Goal: Task Accomplishment & Management: Use online tool/utility

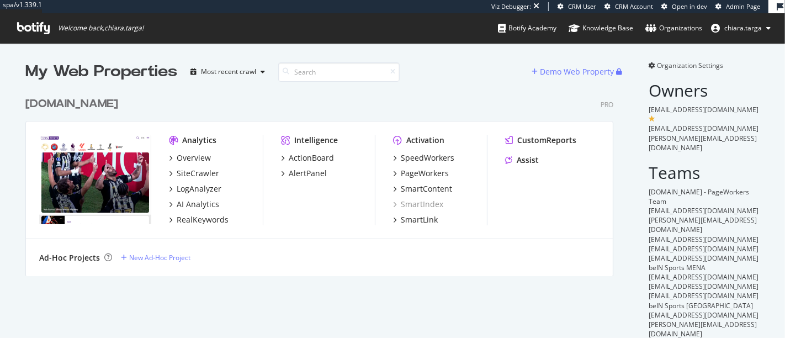
scroll to position [184, 588]
click at [437, 173] on div "PageWorkers" at bounding box center [425, 173] width 48 height 11
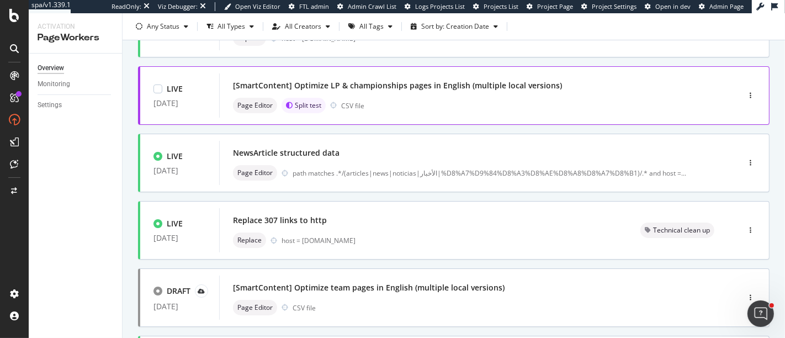
scroll to position [126, 0]
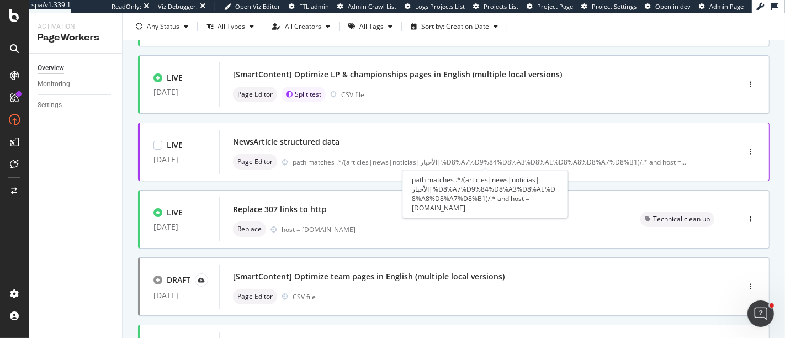
click at [372, 163] on div "path matches .*/(articles|news|noticias|الأخبار|%D8%A7%D9%84%D8%A3%D8%AE%D8%A8%…" at bounding box center [490, 161] width 394 height 9
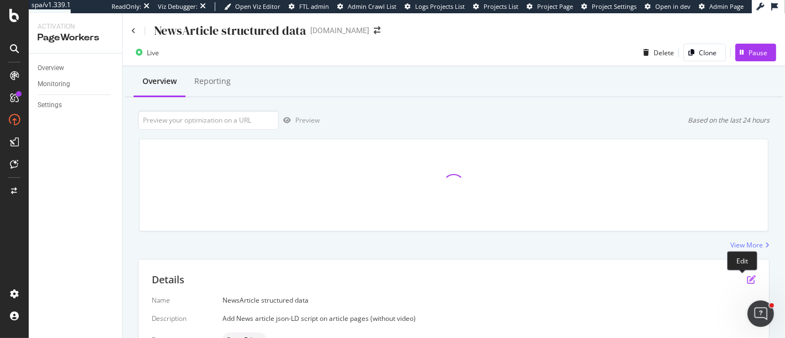
click at [747, 281] on icon "pen-to-square" at bounding box center [751, 279] width 9 height 9
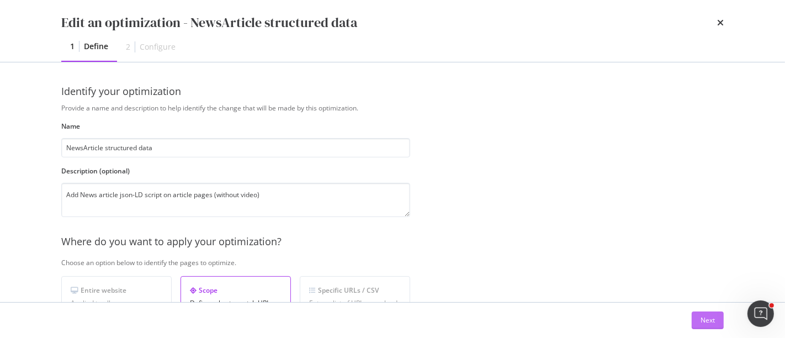
click at [710, 322] on div "Next" at bounding box center [708, 319] width 14 height 9
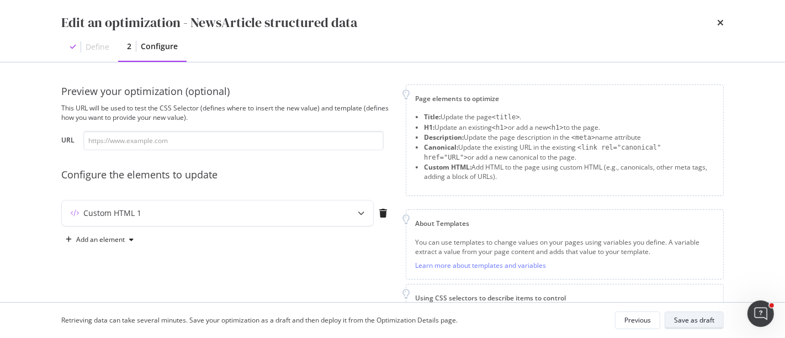
click at [704, 318] on div "Save as draft" at bounding box center [694, 319] width 40 height 9
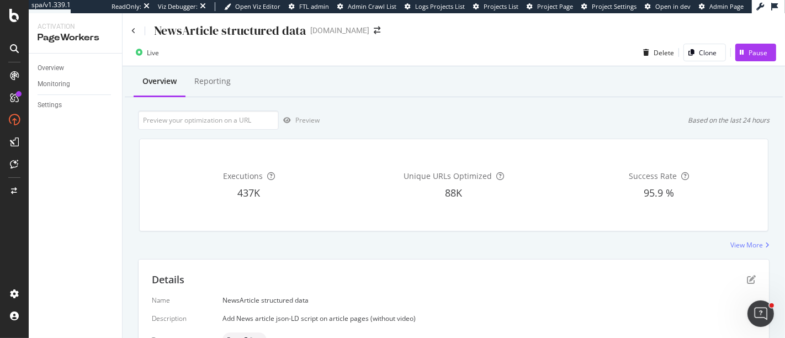
drag, startPoint x: 744, startPoint y: 281, endPoint x: 776, endPoint y: 255, distance: 41.2
click at [776, 255] on div "NewsArticle structured data beinsports.com Live Delete Clone Pause Overview Rep…" at bounding box center [454, 175] width 663 height 325
click at [747, 280] on icon "pen-to-square" at bounding box center [751, 279] width 9 height 9
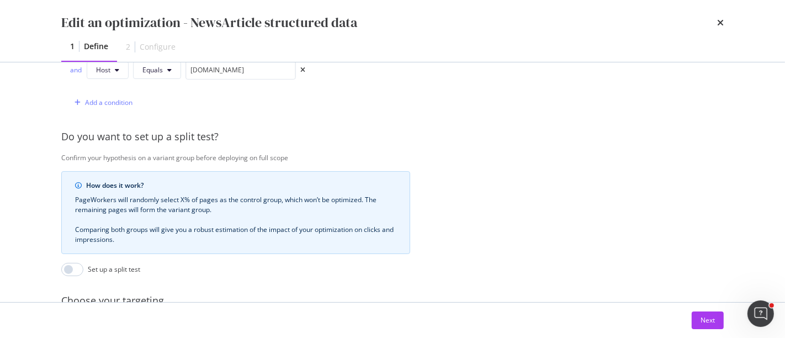
scroll to position [459, 0]
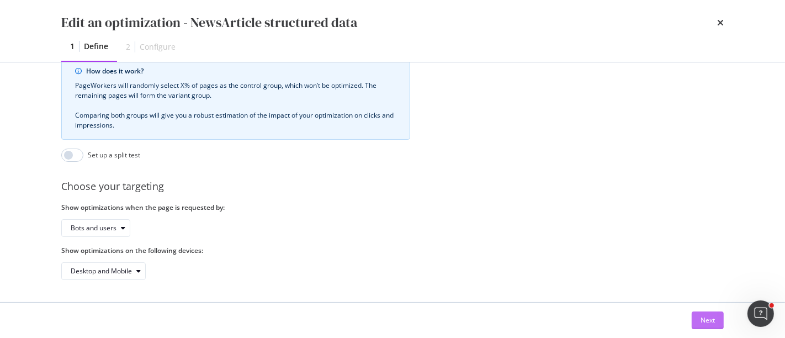
click at [709, 327] on div "Next" at bounding box center [708, 320] width 14 height 17
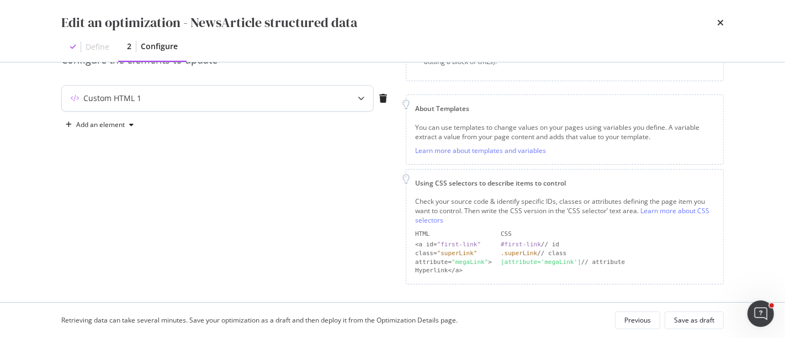
click at [357, 101] on div "modal" at bounding box center [361, 98] width 24 height 25
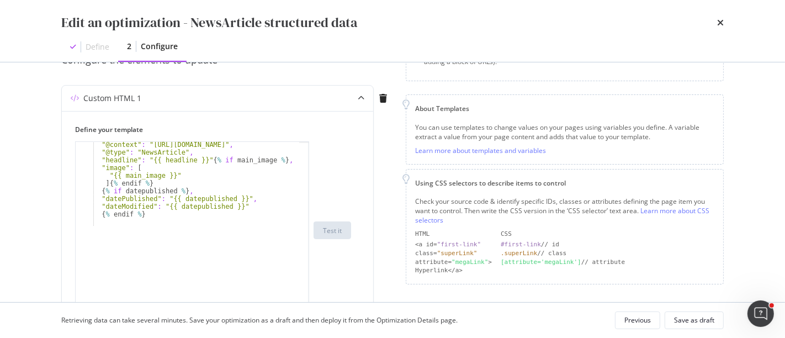
scroll to position [1, 0]
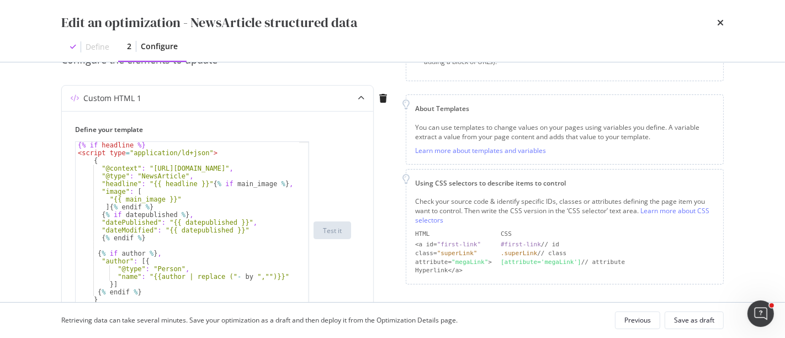
drag, startPoint x: 308, startPoint y: 207, endPoint x: 308, endPoint y: 315, distance: 107.7
click at [308, 315] on div "Edit an optimization - NewsArticle structured data Define 2 Configure Preview y…" at bounding box center [392, 169] width 785 height 338
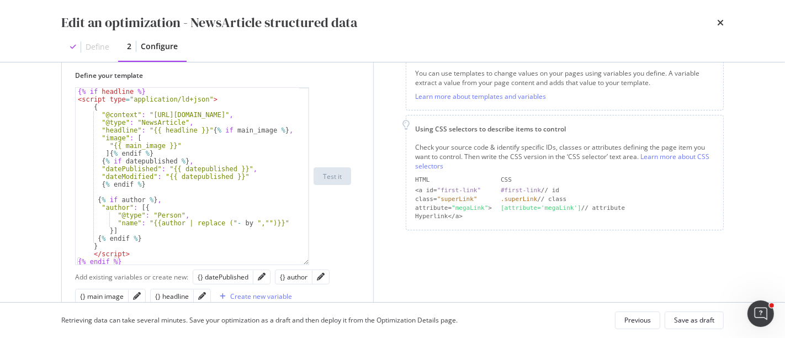
scroll to position [168, 0]
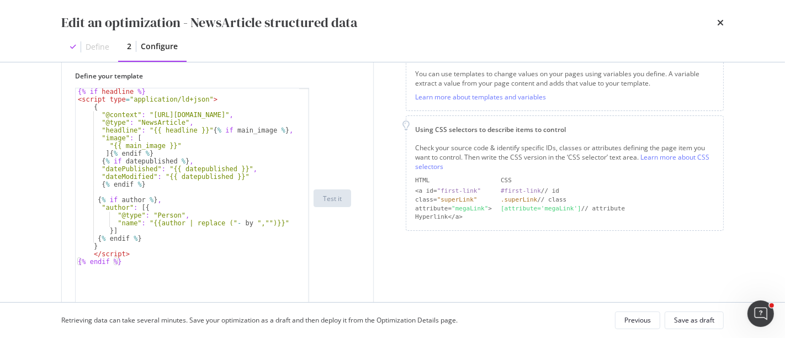
drag, startPoint x: 307, startPoint y: 260, endPoint x: 311, endPoint y: 311, distance: 52.1
click at [311, 311] on div "Edit an optimization - NewsArticle structured data Define 2 Configure Preview y…" at bounding box center [392, 169] width 785 height 338
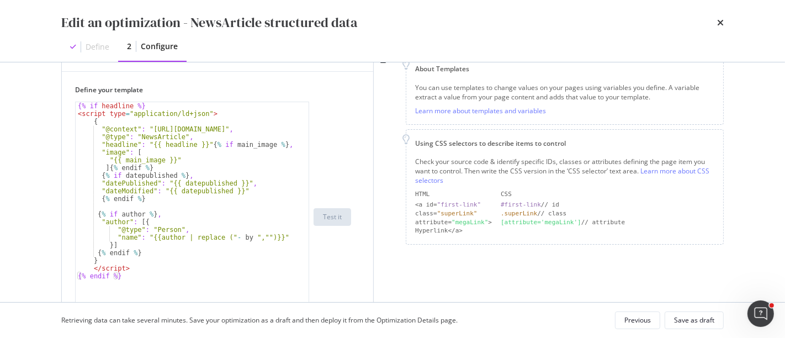
scroll to position [151, 0]
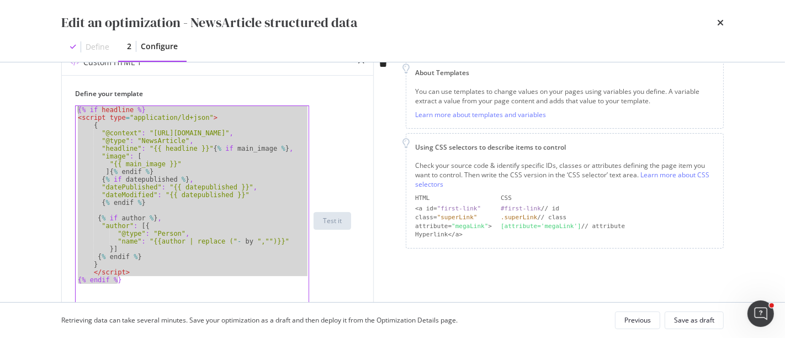
drag, startPoint x: 123, startPoint y: 284, endPoint x: 56, endPoint y: 108, distance: 188.9
click at [56, 108] on div "Preview your optimization (optional) This URL will be used to test the CSS Sele…" at bounding box center [392, 182] width 707 height 240
click at [271, 191] on div "{% if headline %} < script type = "application/ld+json" > { "@context" : "https…" at bounding box center [192, 220] width 233 height 229
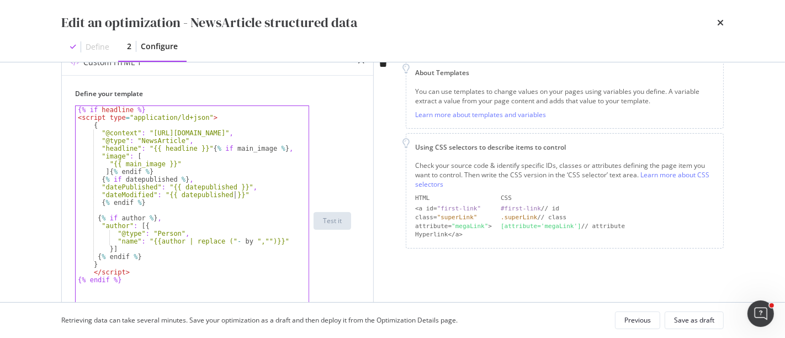
type textarea "</script> {% endif %}"
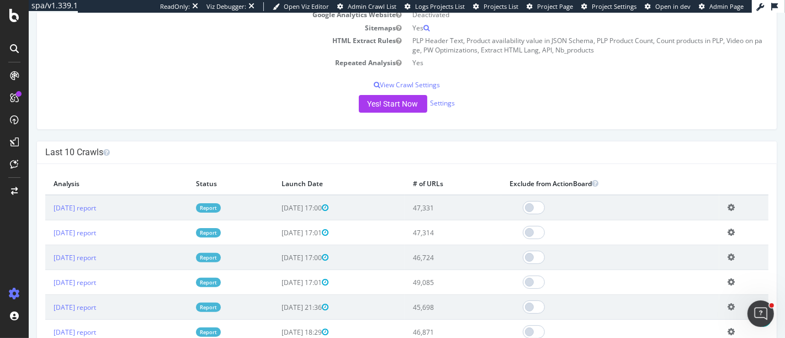
scroll to position [82, 0]
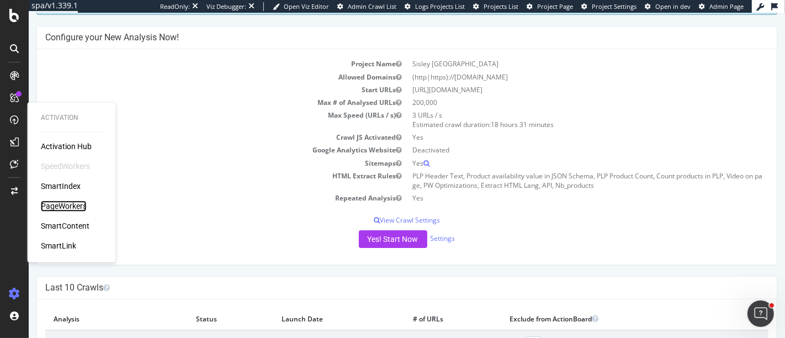
click at [66, 203] on div "PageWorkers" at bounding box center [64, 205] width 46 height 11
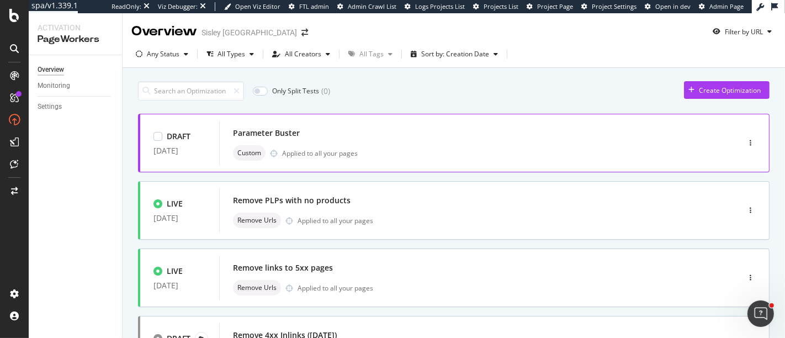
click at [380, 158] on div "Custom Applied to all your pages" at bounding box center [462, 152] width 459 height 15
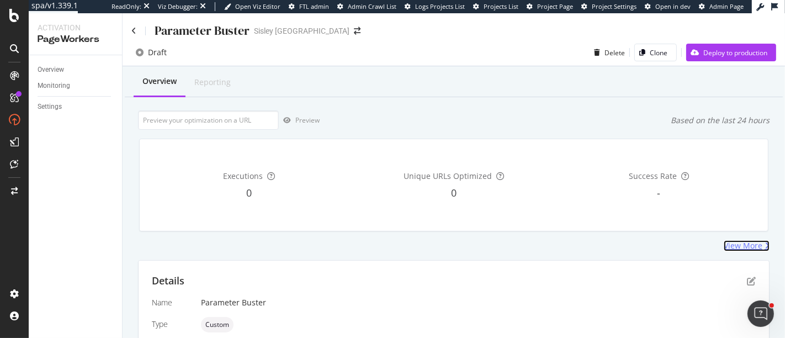
click at [730, 248] on div "View More" at bounding box center [743, 245] width 39 height 11
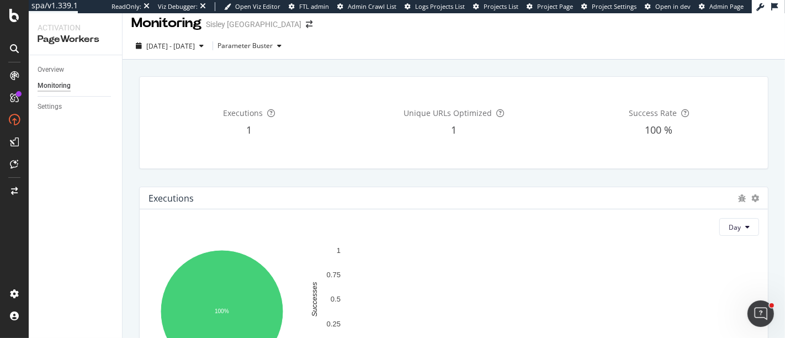
scroll to position [8, 0]
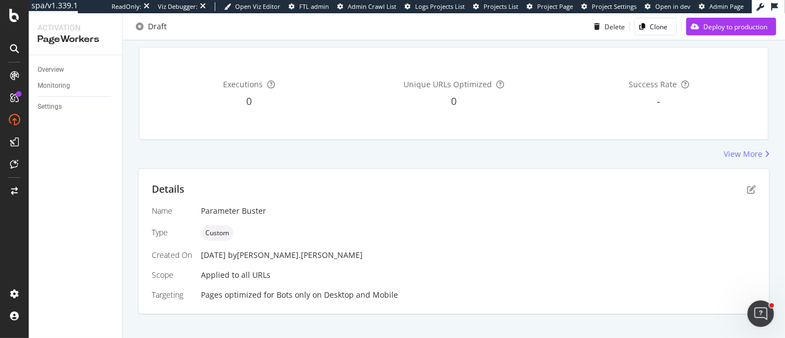
scroll to position [105, 0]
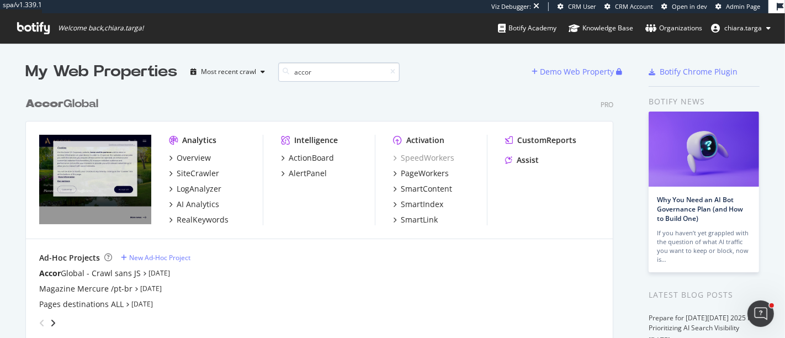
scroll to position [9, 10]
type input "accor"
click at [431, 173] on div "PageWorkers" at bounding box center [425, 173] width 48 height 11
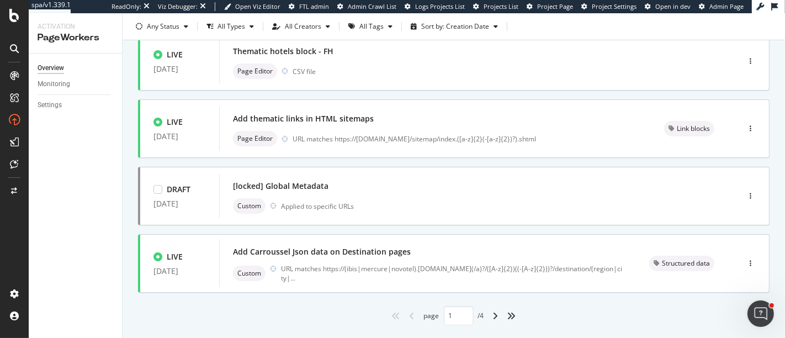
scroll to position [487, 0]
click at [493, 311] on icon "angle-right" at bounding box center [496, 314] width 6 height 9
type input "2"
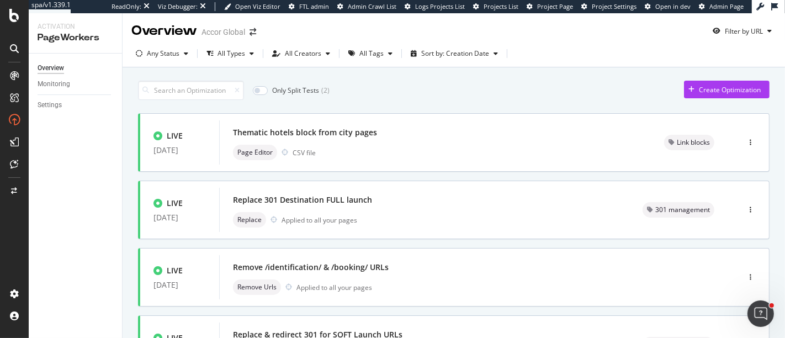
scroll to position [0, 0]
click at [457, 122] on div "Thematic hotels block from city pages Page Editor CSV file" at bounding box center [435, 143] width 432 height 44
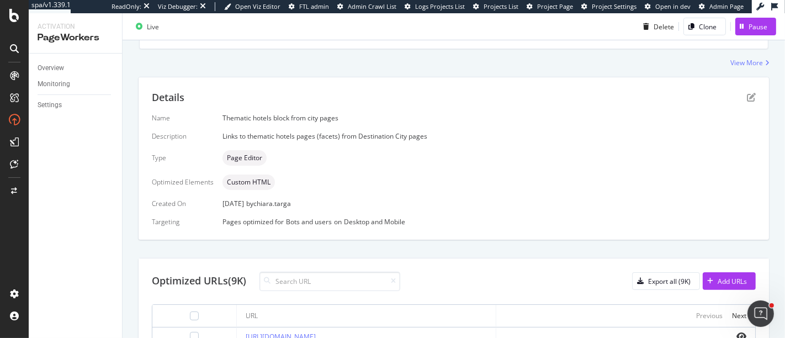
scroll to position [176, 0]
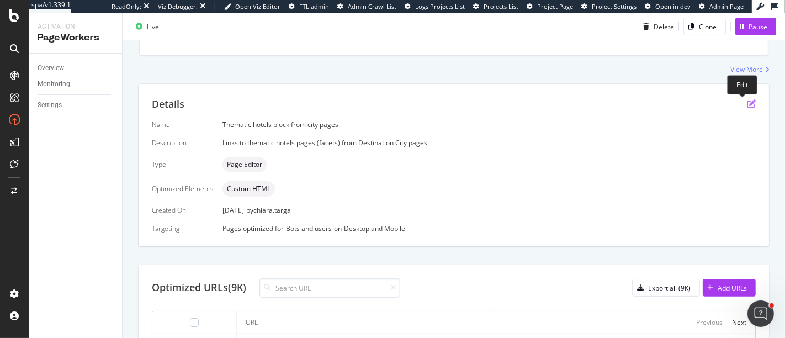
click at [747, 105] on icon "pen-to-square" at bounding box center [751, 103] width 9 height 9
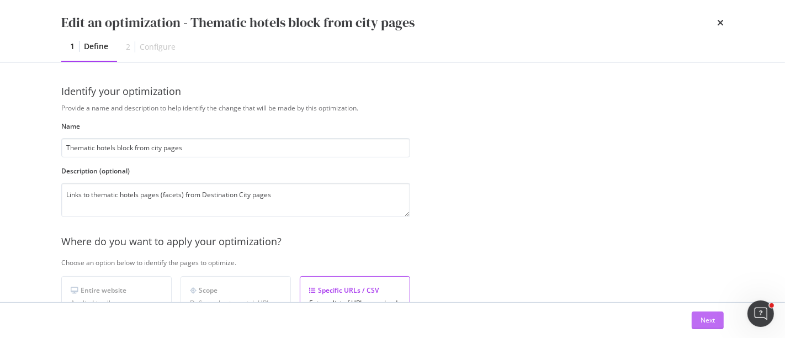
click at [711, 328] on div "Next" at bounding box center [708, 320] width 14 height 17
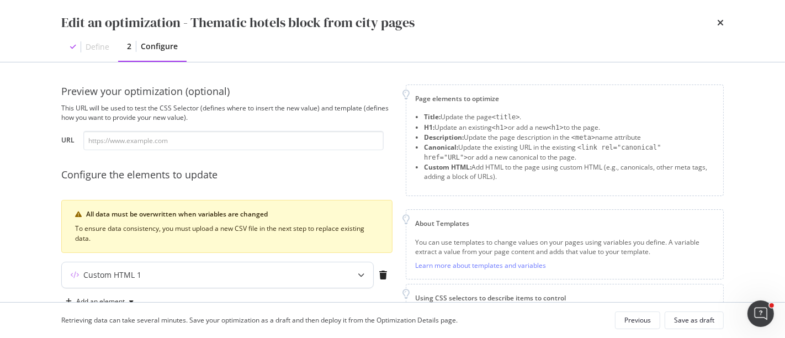
click at [361, 275] on icon "modal" at bounding box center [361, 275] width 7 height 7
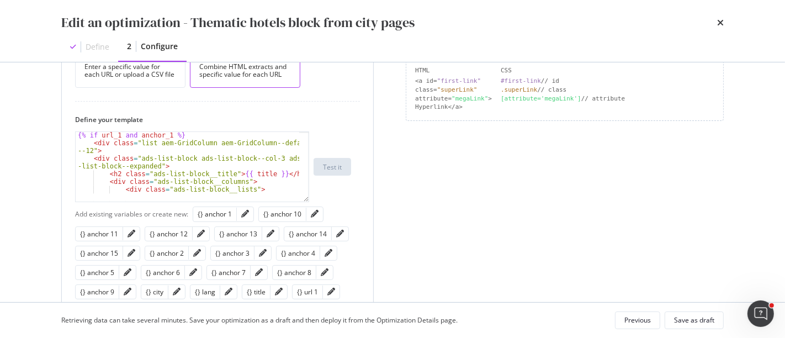
scroll to position [0, 0]
click at [254, 155] on div "{% if url_1 and anchor_1 %} < div class = "list aem-GridColumn aem-GridColumn--…" at bounding box center [188, 174] width 225 height 86
type textarea "</div> {% endif %}"
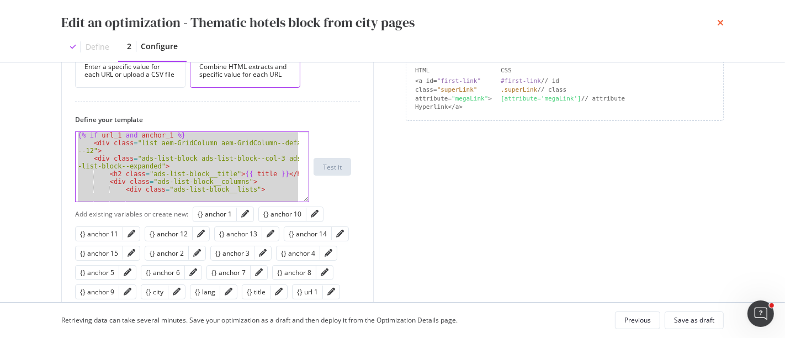
click at [719, 22] on icon "times" at bounding box center [720, 22] width 7 height 9
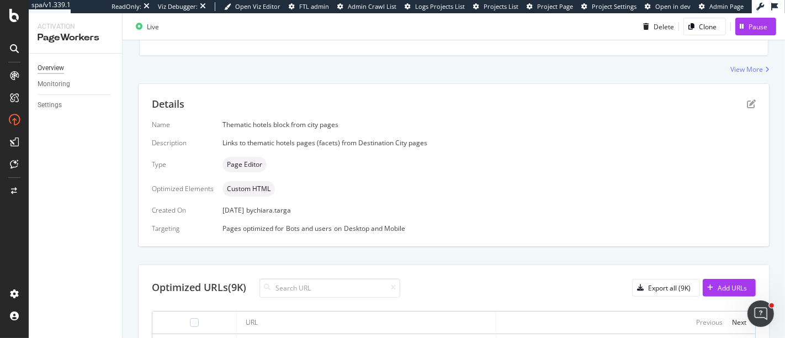
click at [54, 68] on div "Overview" at bounding box center [51, 68] width 27 height 12
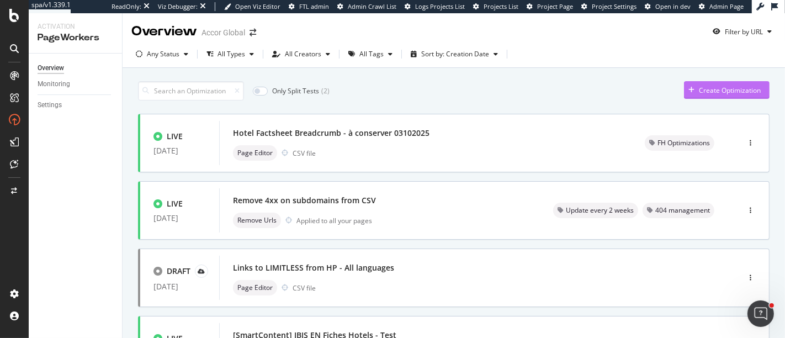
click at [685, 83] on div "Create Optimization" at bounding box center [722, 90] width 77 height 17
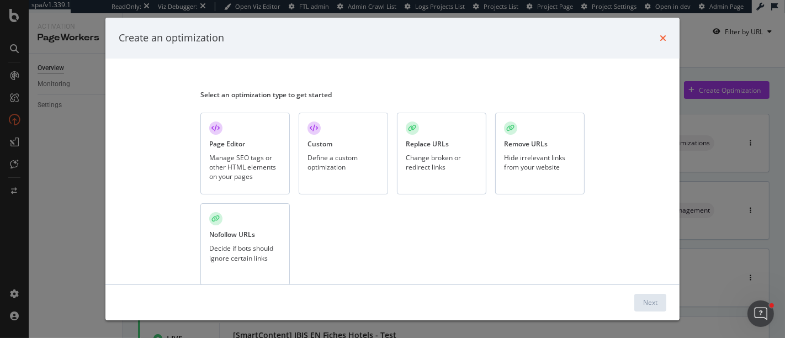
click at [660, 39] on icon "times" at bounding box center [663, 38] width 7 height 9
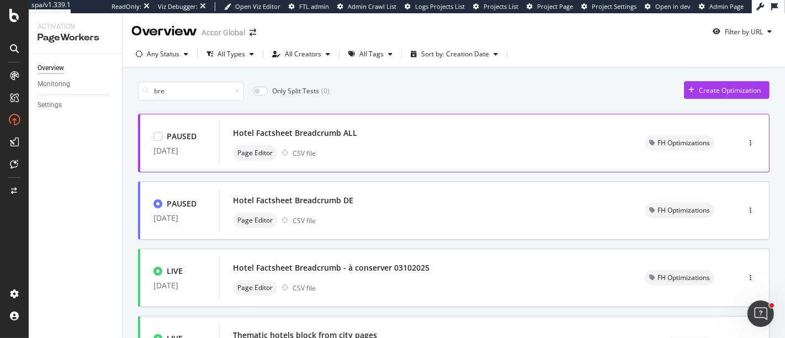
click at [393, 140] on div "Hotel Factsheet Breadcrumb ALL Page Editor CSV file" at bounding box center [425, 142] width 385 height 35
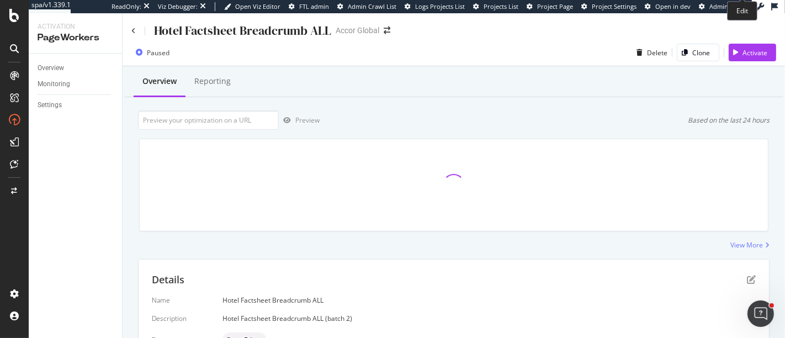
scroll to position [287, 0]
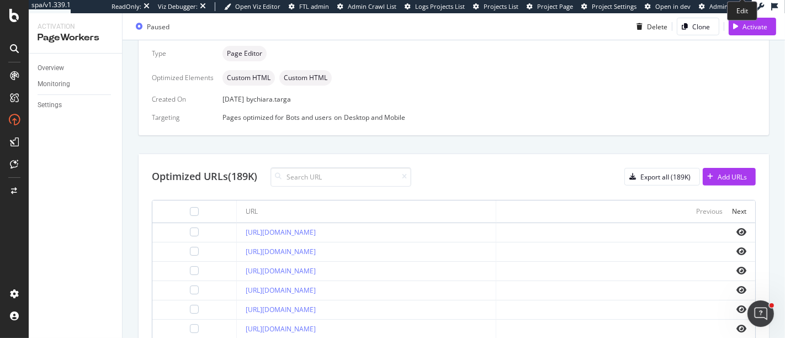
click at [743, 276] on td at bounding box center [625, 271] width 259 height 19
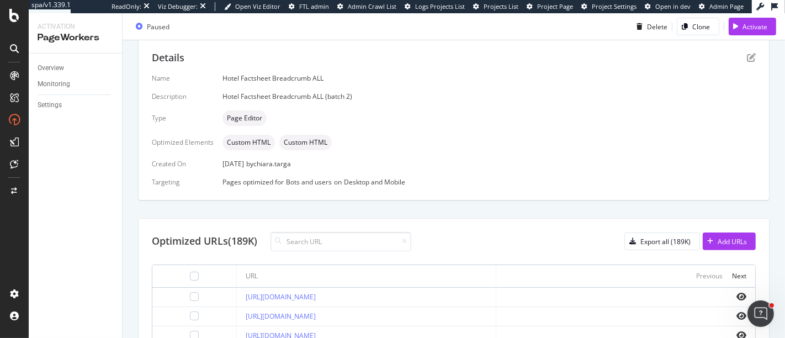
scroll to position [218, 0]
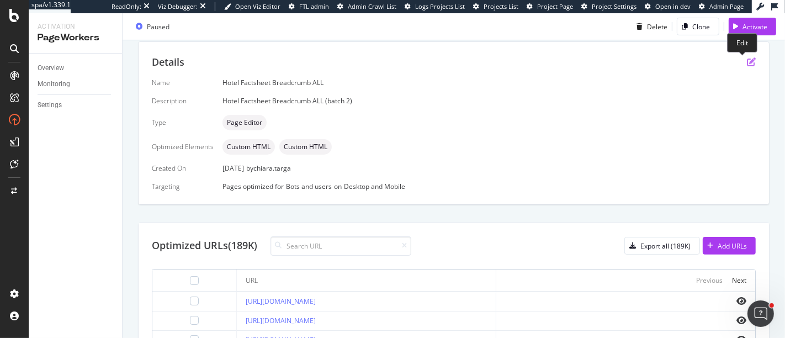
click at [747, 60] on icon "pen-to-square" at bounding box center [751, 61] width 9 height 9
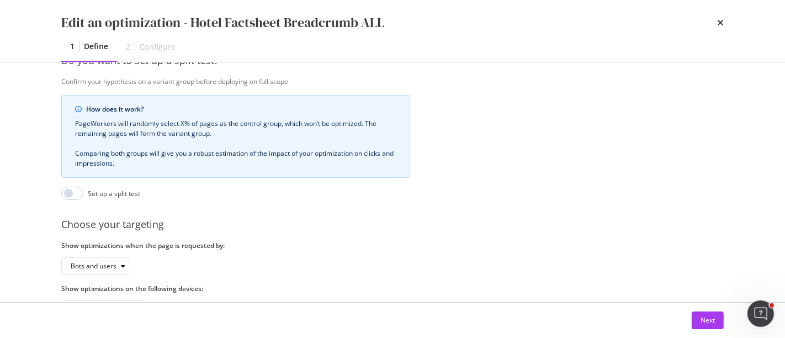
scroll to position [334, 0]
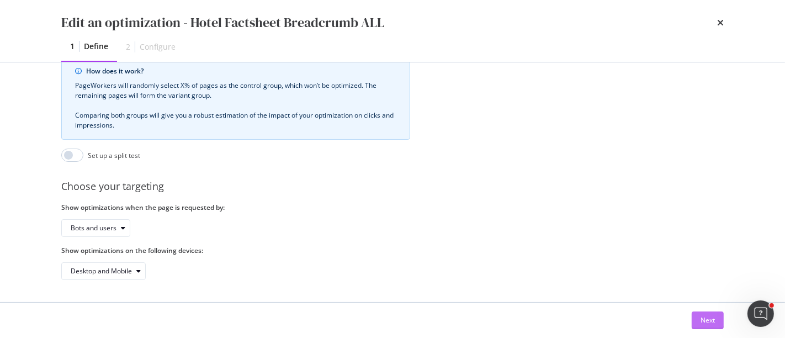
click at [708, 316] on div "Next" at bounding box center [708, 319] width 14 height 9
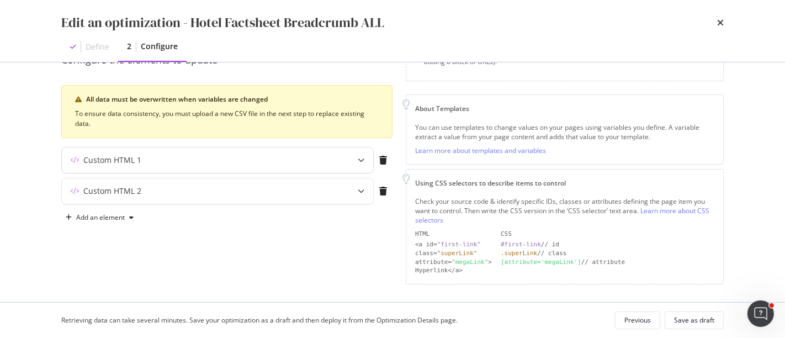
click at [360, 160] on icon "modal" at bounding box center [361, 160] width 7 height 7
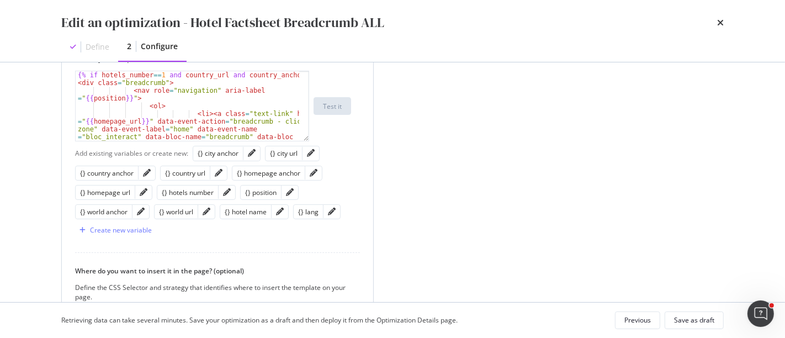
scroll to position [339, 0]
drag, startPoint x: 162, startPoint y: 107, endPoint x: 120, endPoint y: 93, distance: 44.4
click at [120, 93] on div "{% if hotels_number == 1 and country_url and country_anchor %} < div class = "b…" at bounding box center [188, 130] width 225 height 117
type textarea "<nav role="navigation" aria-label="{{position}}">"
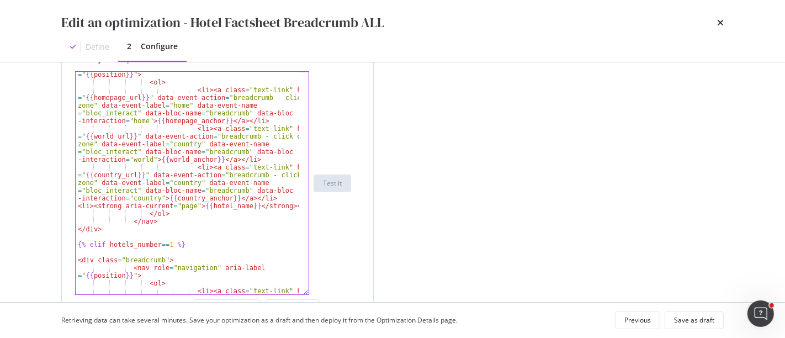
drag, startPoint x: 308, startPoint y: 135, endPoint x: 329, endPoint y: 288, distance: 154.5
click at [329, 288] on div "<nav role="navigation" aria-label="{{position}}"> < nav role = "navigation" ari…" at bounding box center [213, 183] width 276 height 224
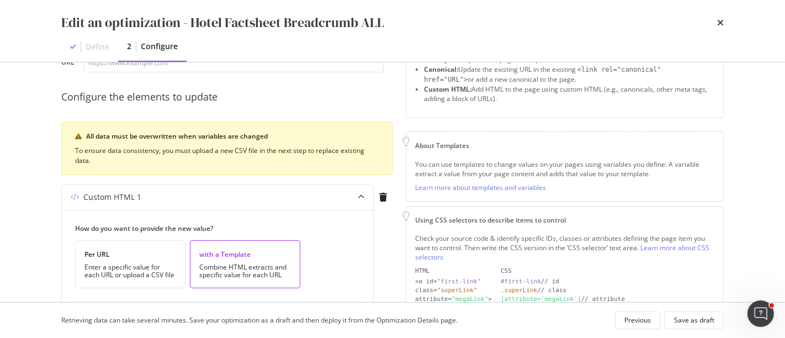
scroll to position [0, 0]
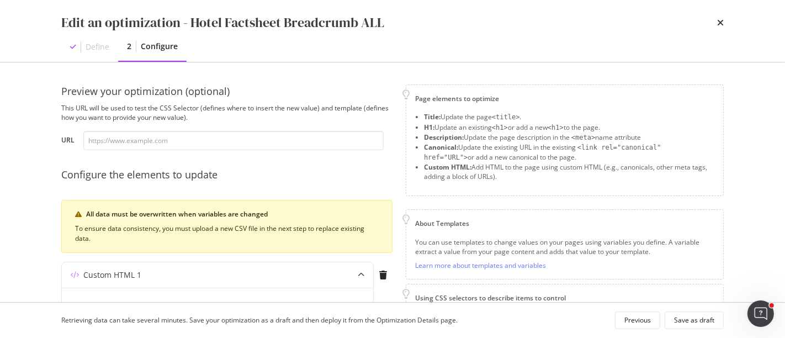
click at [499, 41] on div "Define 2 Configure" at bounding box center [392, 47] width 663 height 30
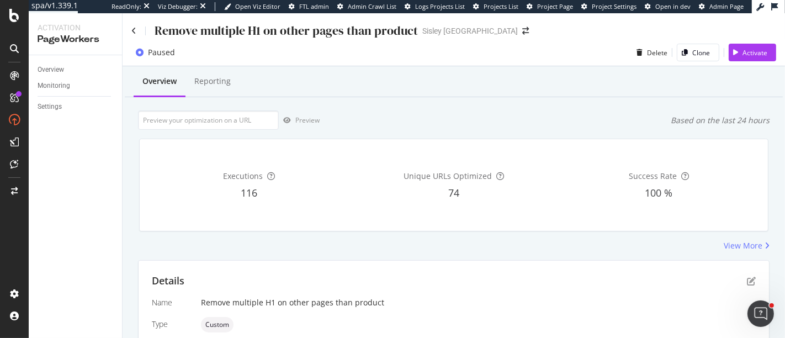
click at [136, 32] on div "Remove multiple H1 on other pages than product" at bounding box center [274, 30] width 287 height 17
click at [131, 30] on icon at bounding box center [133, 31] width 5 height 8
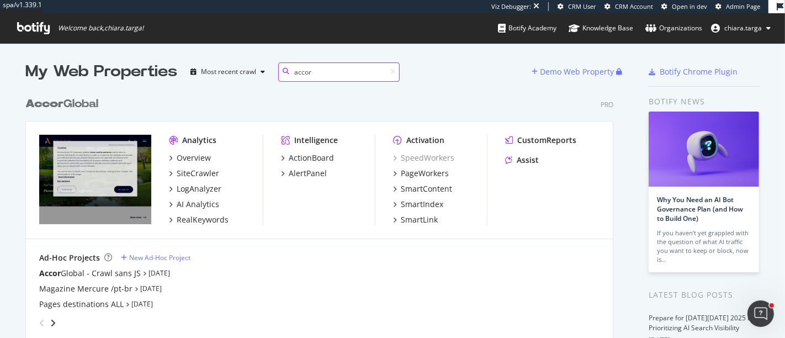
scroll to position [9, 10]
type input "accor"
click at [429, 174] on div "PageWorkers" at bounding box center [425, 173] width 48 height 11
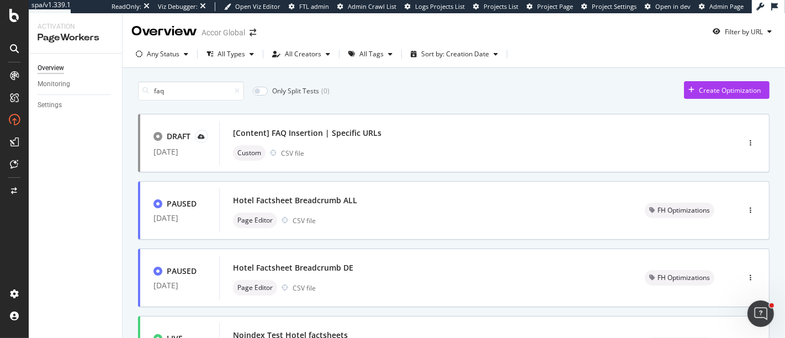
click at [146, 90] on icon at bounding box center [145, 90] width 7 height 7
click at [178, 94] on input "faq" at bounding box center [191, 90] width 106 height 19
click at [376, 145] on div "Custom CSV file" at bounding box center [462, 152] width 459 height 15
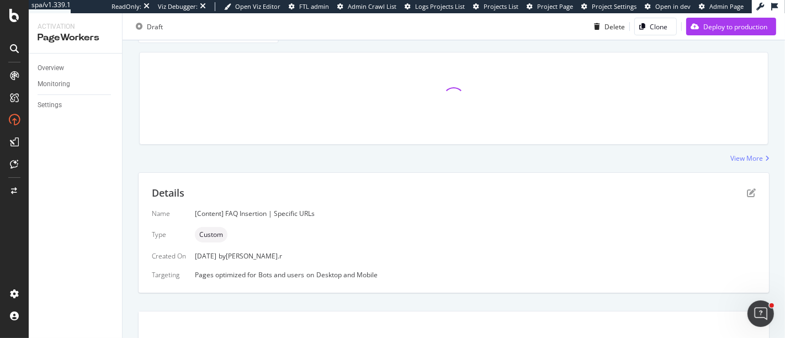
scroll to position [91, 0]
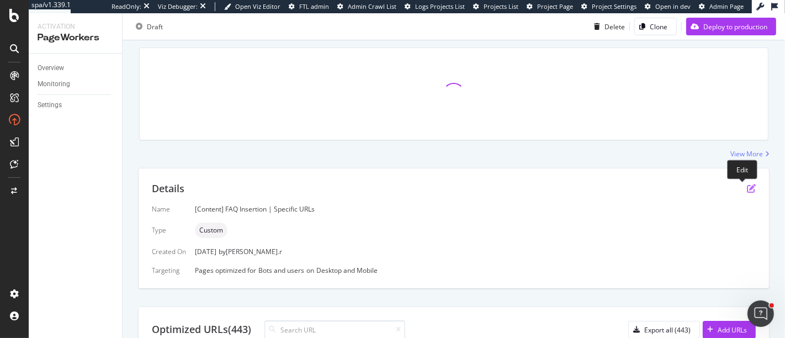
click at [747, 187] on icon "pen-to-square" at bounding box center [751, 188] width 9 height 9
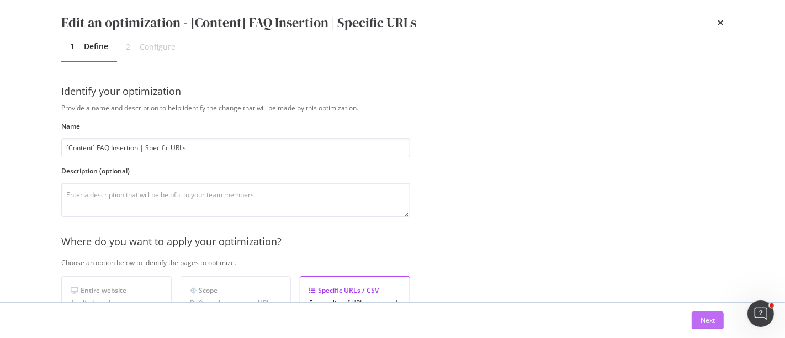
click at [695, 319] on button "Next" at bounding box center [708, 320] width 32 height 18
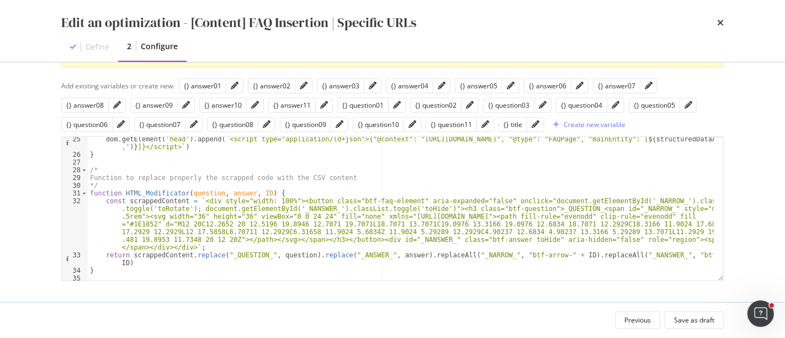
scroll to position [274, 0]
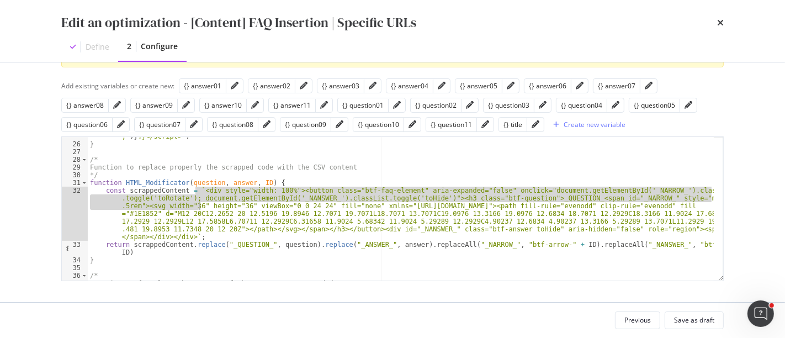
drag, startPoint x: 195, startPoint y: 190, endPoint x: 200, endPoint y: 204, distance: 15.2
click at [200, 204] on div "dom . getElement ( 'head' ) . append ( ` <script type="application/ld+json">{"@…" at bounding box center [401, 208] width 626 height 167
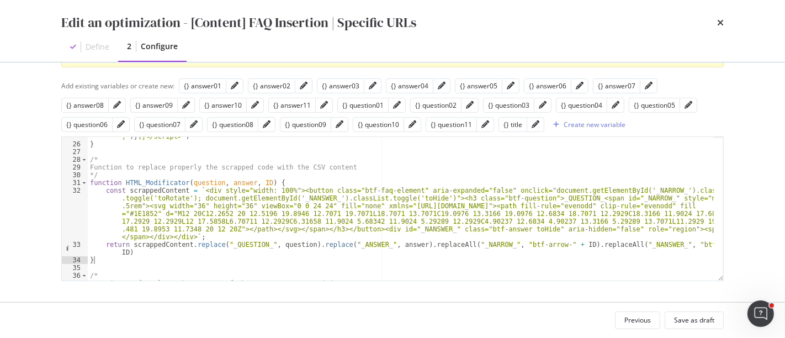
click at [177, 257] on div "dom . getElement ( 'head' ) . append ( ` <script type="application/ld+json">{"@…" at bounding box center [401, 208] width 626 height 167
type textarea "}"
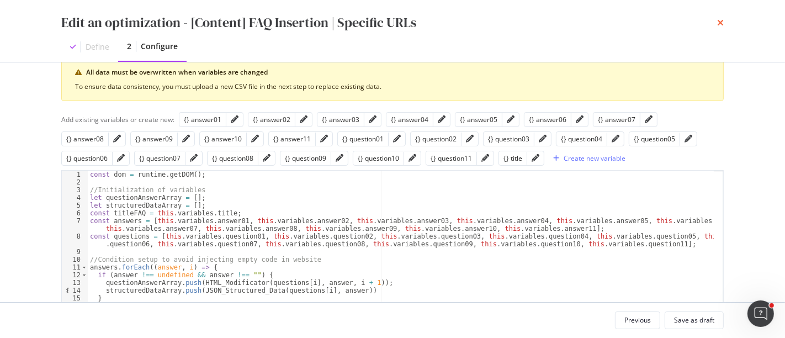
scroll to position [57, 0]
click at [722, 20] on icon "times" at bounding box center [720, 22] width 7 height 9
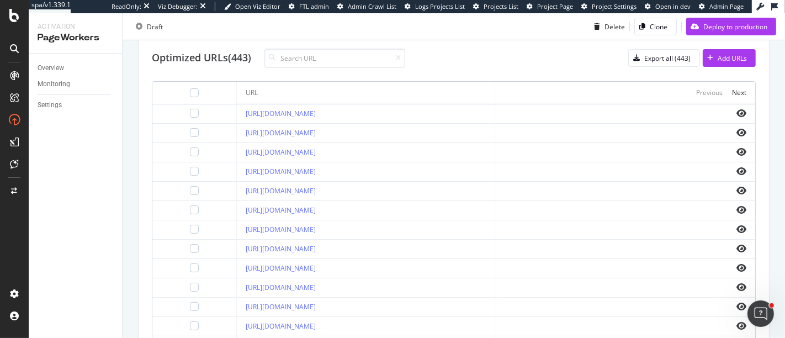
scroll to position [378, 0]
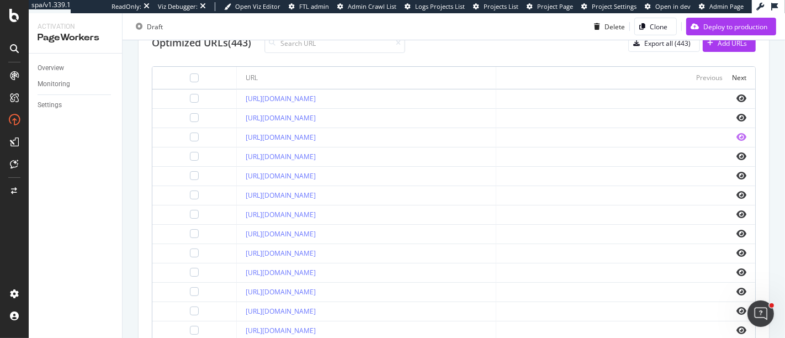
click at [737, 136] on icon "eye" at bounding box center [742, 137] width 10 height 9
